Goal: Transaction & Acquisition: Purchase product/service

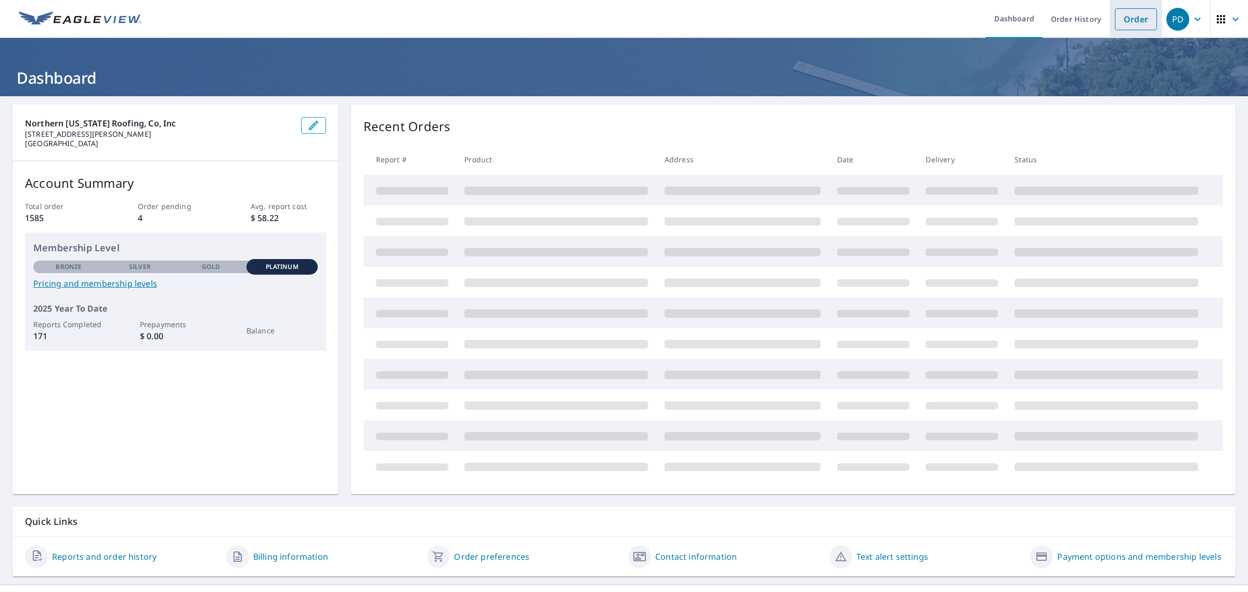
drag, startPoint x: 1133, startPoint y: 22, endPoint x: 1125, endPoint y: 17, distance: 9.1
click at [1133, 22] on link "Order" at bounding box center [1136, 19] width 42 height 22
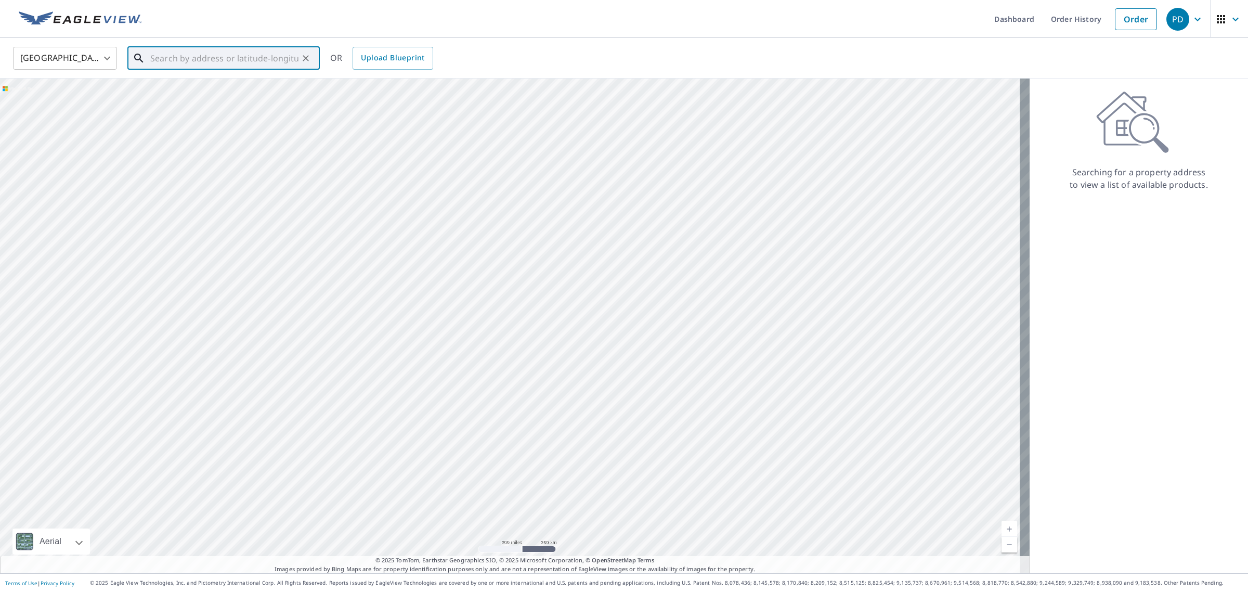
click at [155, 60] on input "text" at bounding box center [224, 58] width 148 height 29
click at [169, 89] on span "[STREET_ADDRESS][PERSON_NAME]" at bounding box center [229, 88] width 163 height 12
type input "[STREET_ADDRESS][PERSON_NAME]"
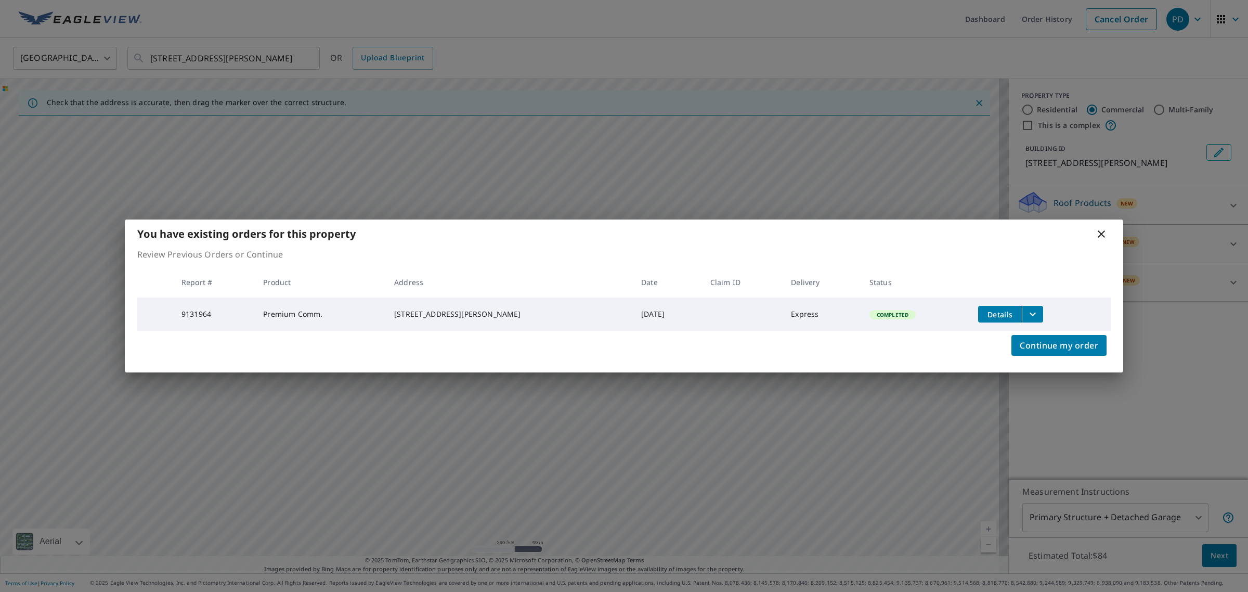
click at [1029, 309] on icon "filesDropdownBtn-9131964" at bounding box center [1032, 314] width 12 height 12
click at [786, 292] on input "ECPremium Report" at bounding box center [787, 293] width 22 height 22
checkbox input "true"
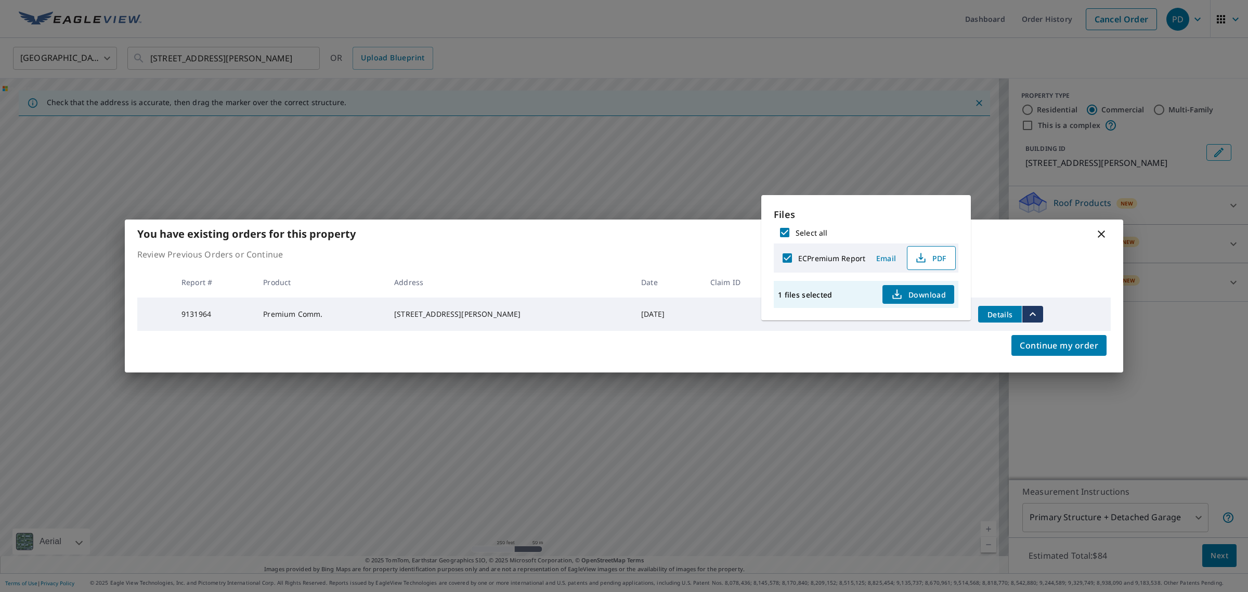
click at [929, 258] on span "PDF" at bounding box center [929, 258] width 33 height 12
